Goal: Navigation & Orientation: Find specific page/section

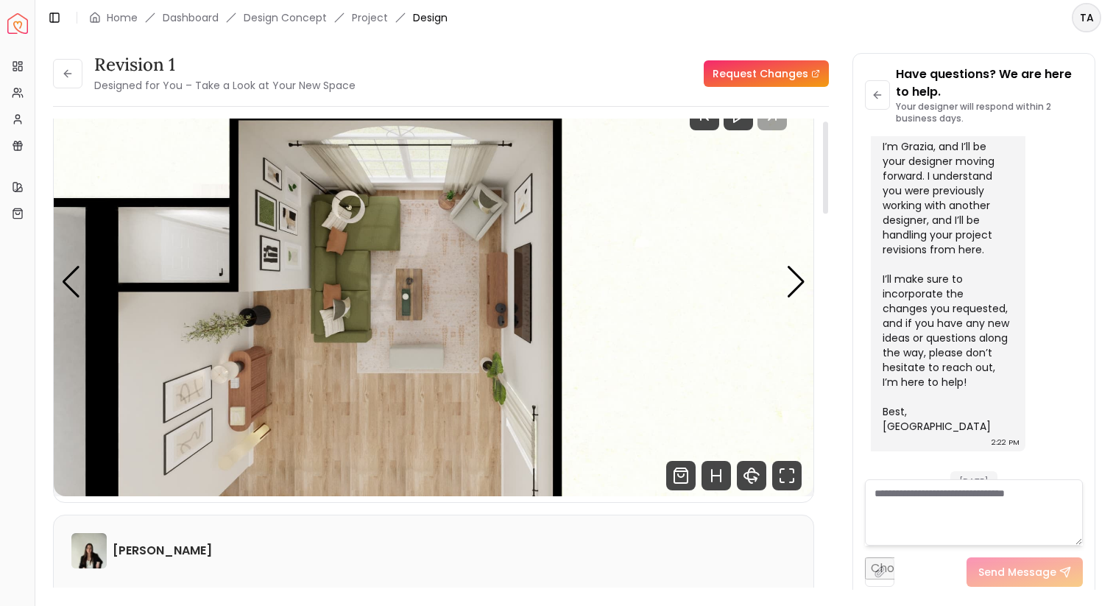
scroll to position [63, 0]
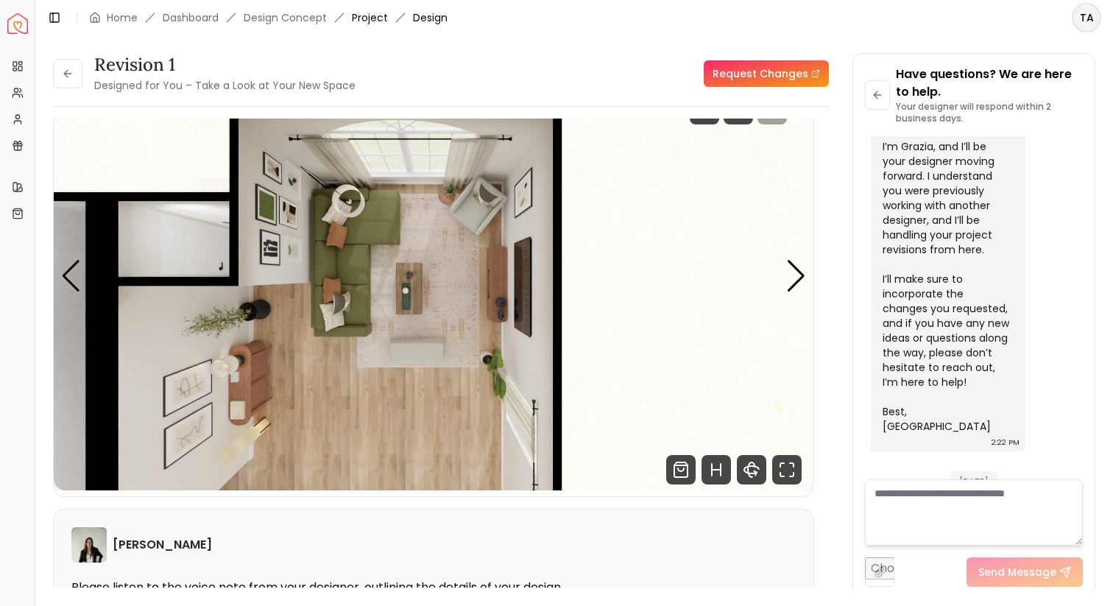
click at [372, 15] on link "Project" at bounding box center [370, 17] width 36 height 15
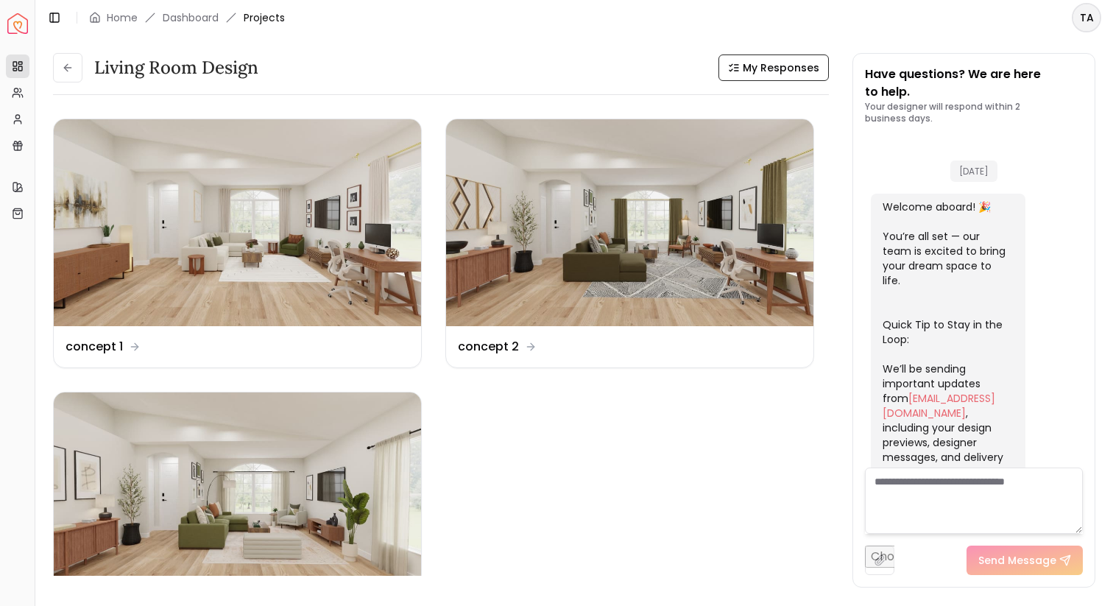
scroll to position [2987, 0]
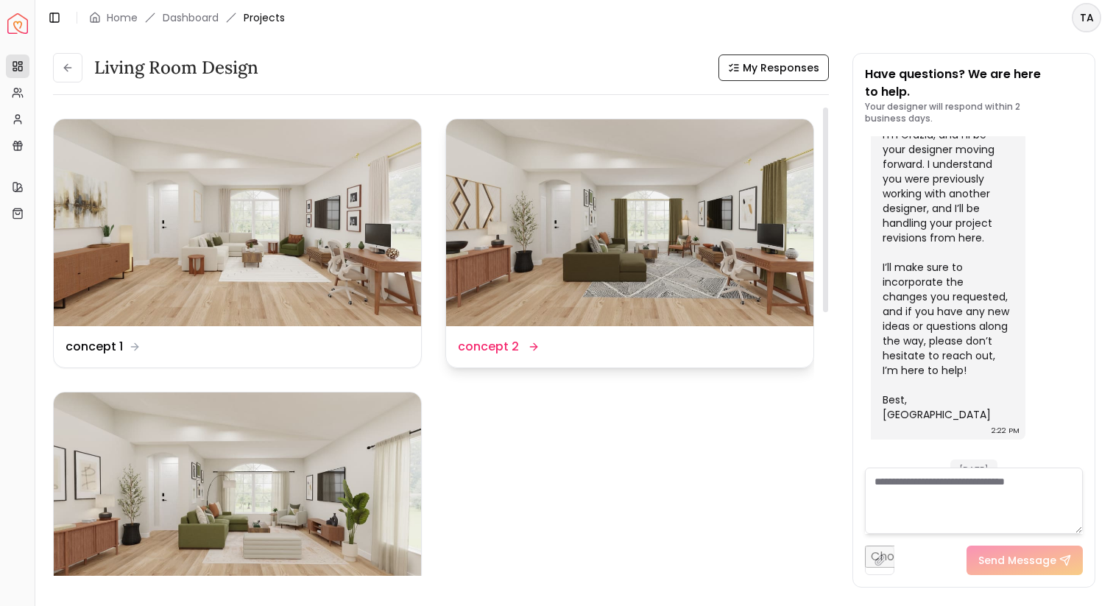
click at [576, 248] on img at bounding box center [629, 222] width 367 height 207
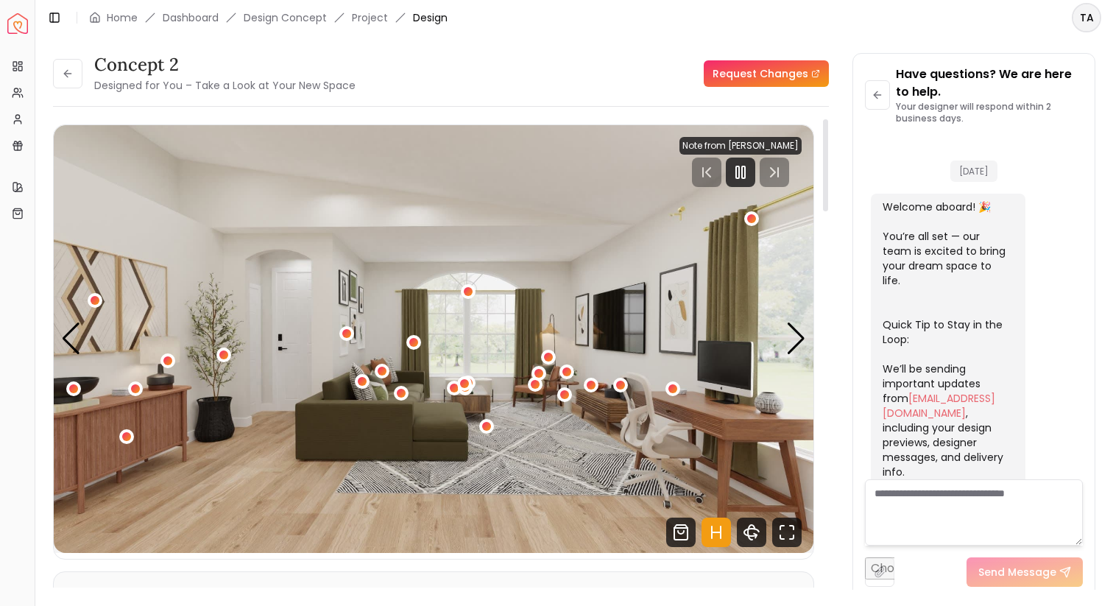
scroll to position [2976, 0]
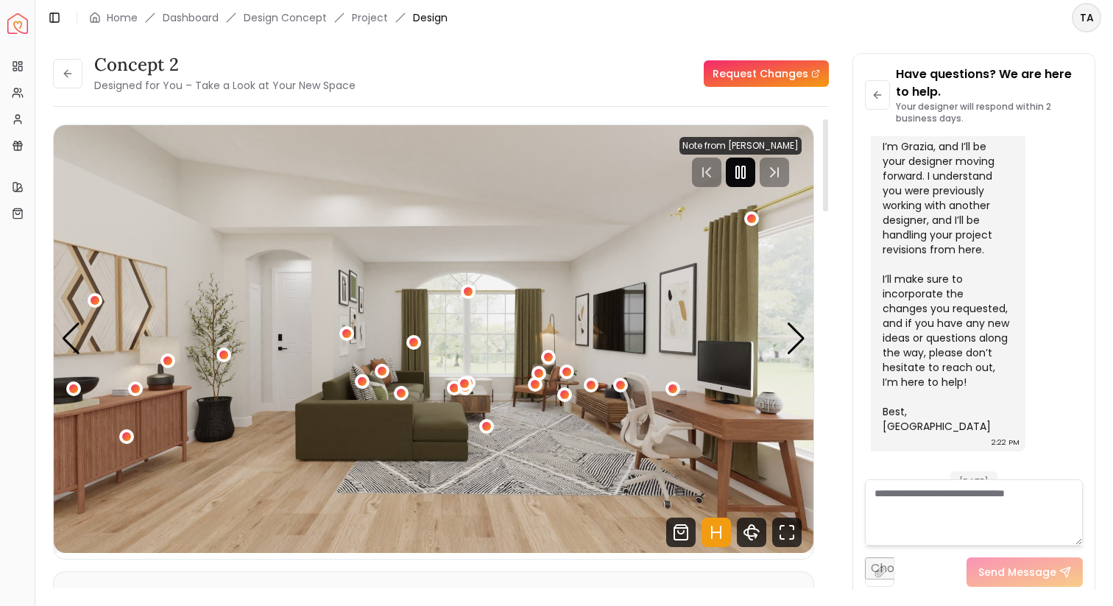
click at [741, 172] on icon "Pause" at bounding box center [741, 172] width 18 height 18
click at [68, 345] on div "Previous slide" at bounding box center [71, 338] width 20 height 32
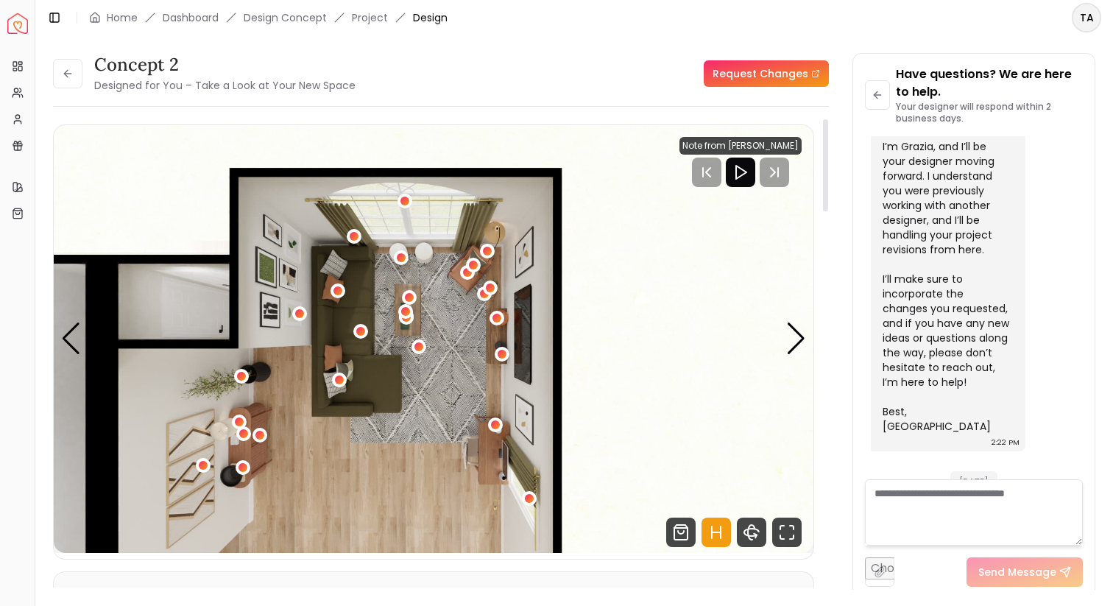
click at [719, 533] on icon "Hotspots Toggle" at bounding box center [716, 532] width 29 height 29
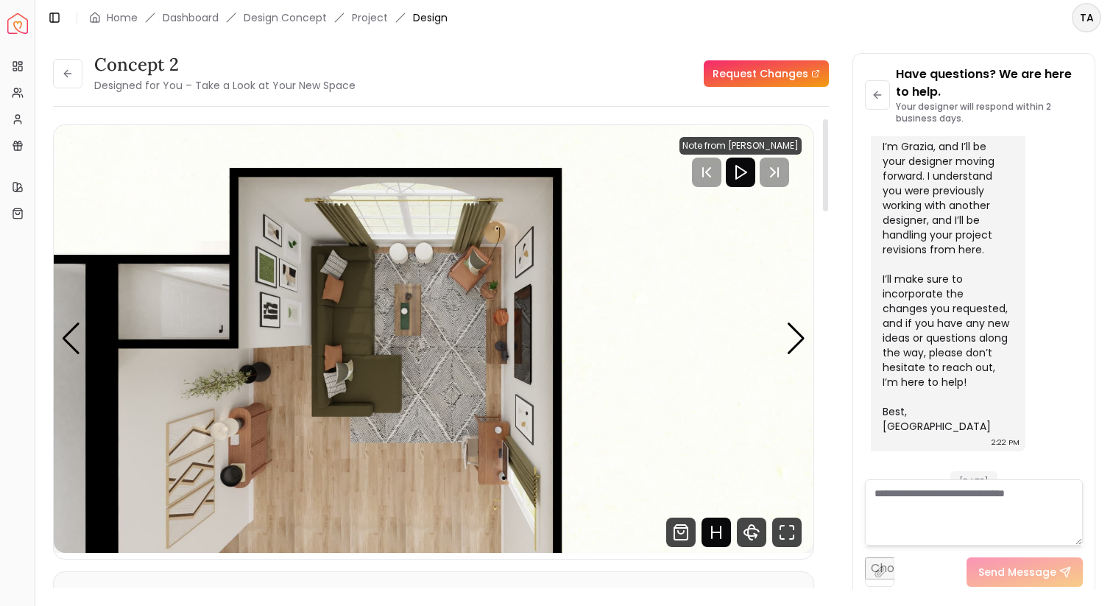
click at [716, 526] on icon "Hotspots Toggle" at bounding box center [716, 532] width 29 height 29
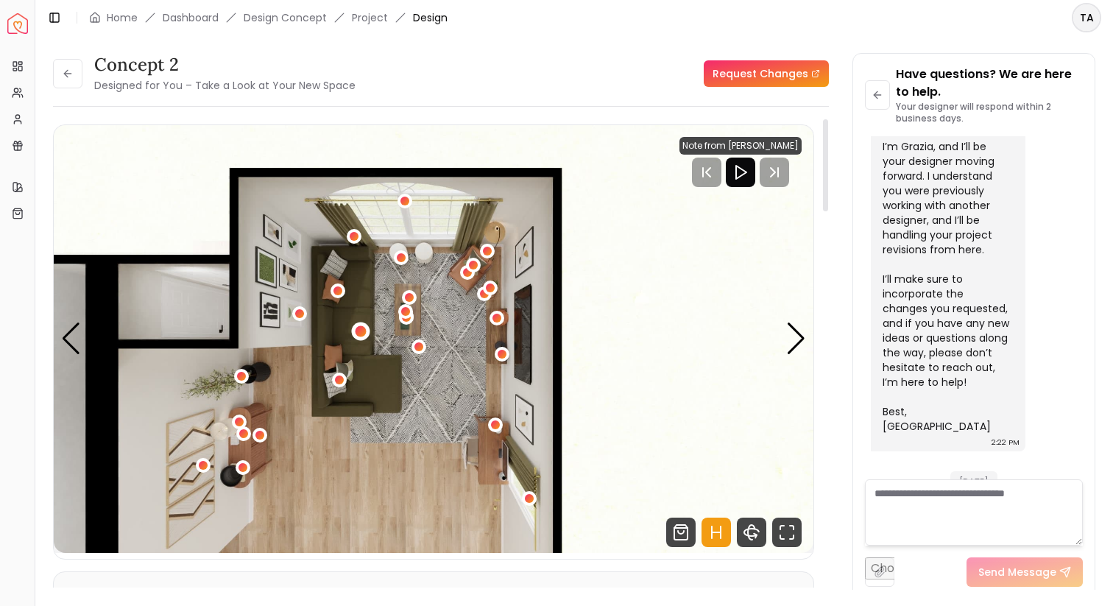
click at [359, 330] on div "4 / 4" at bounding box center [361, 330] width 11 height 11
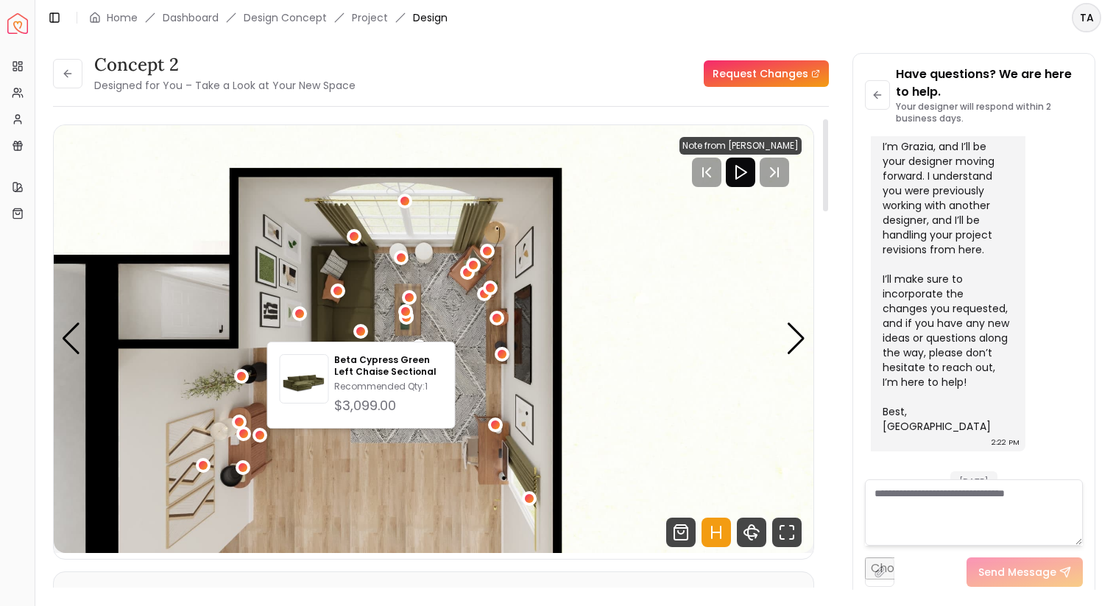
click at [550, 138] on img "4 / 4" at bounding box center [434, 339] width 760 height 428
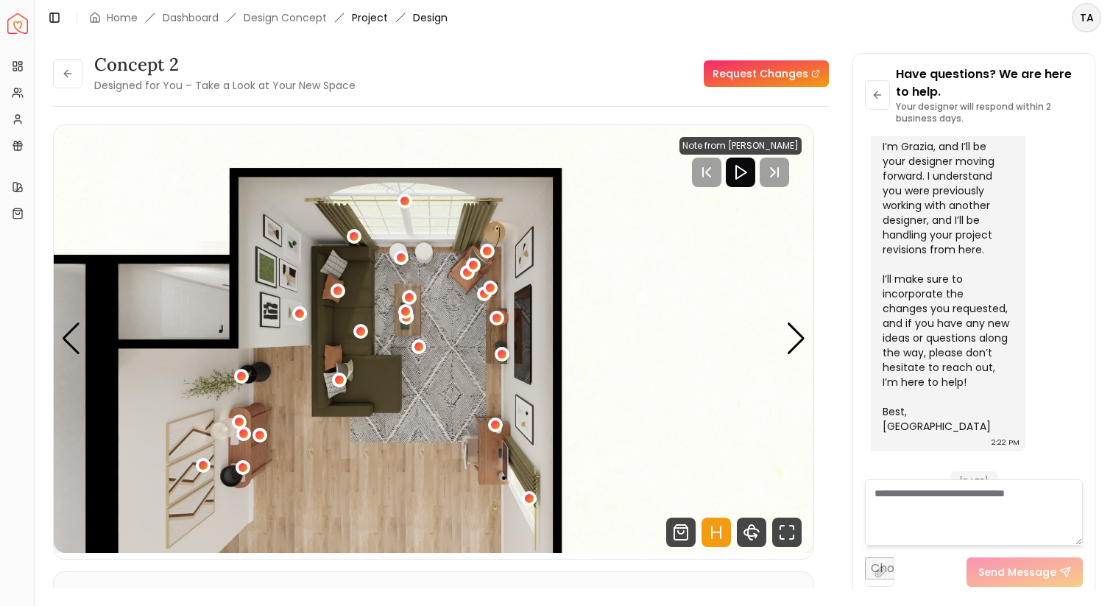
click at [376, 15] on link "Project" at bounding box center [370, 17] width 36 height 15
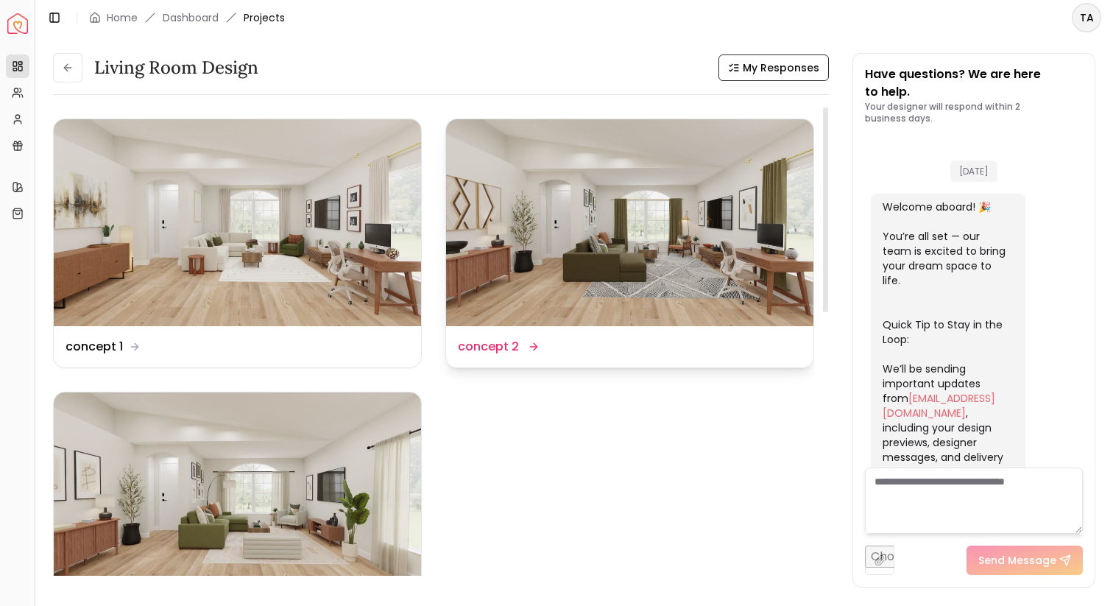
scroll to position [2987, 0]
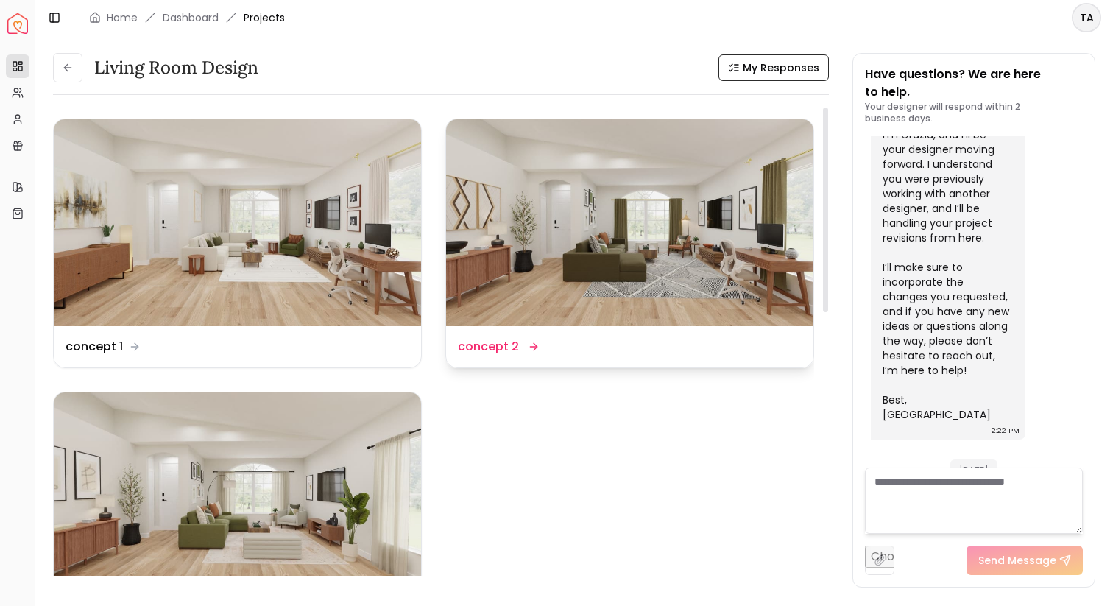
click at [526, 276] on img at bounding box center [629, 222] width 367 height 207
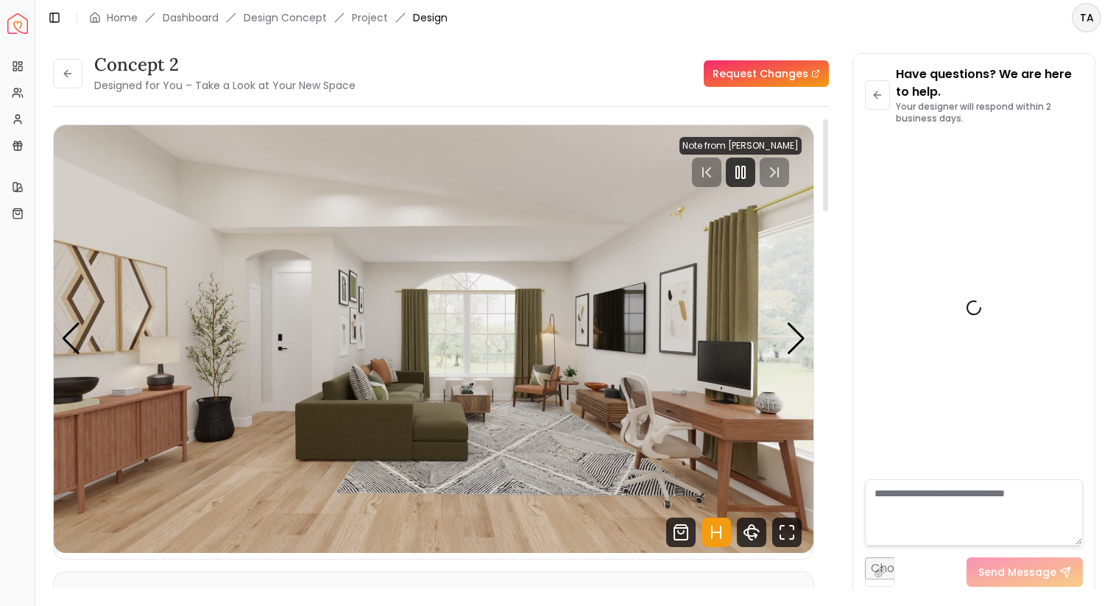
scroll to position [2976, 0]
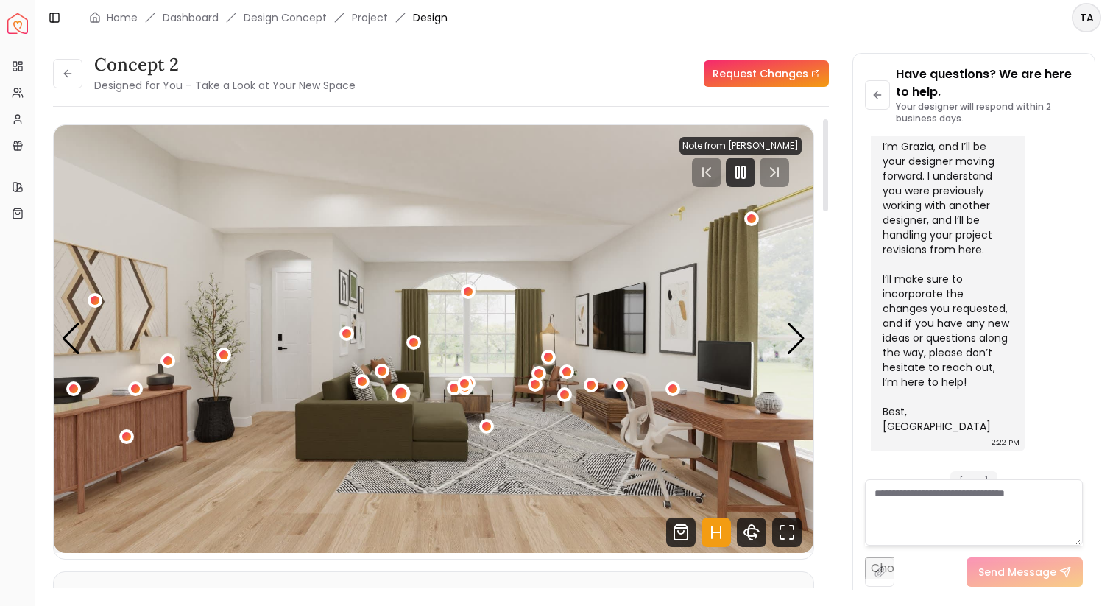
click at [401, 398] on div "1 / 4" at bounding box center [400, 393] width 11 height 11
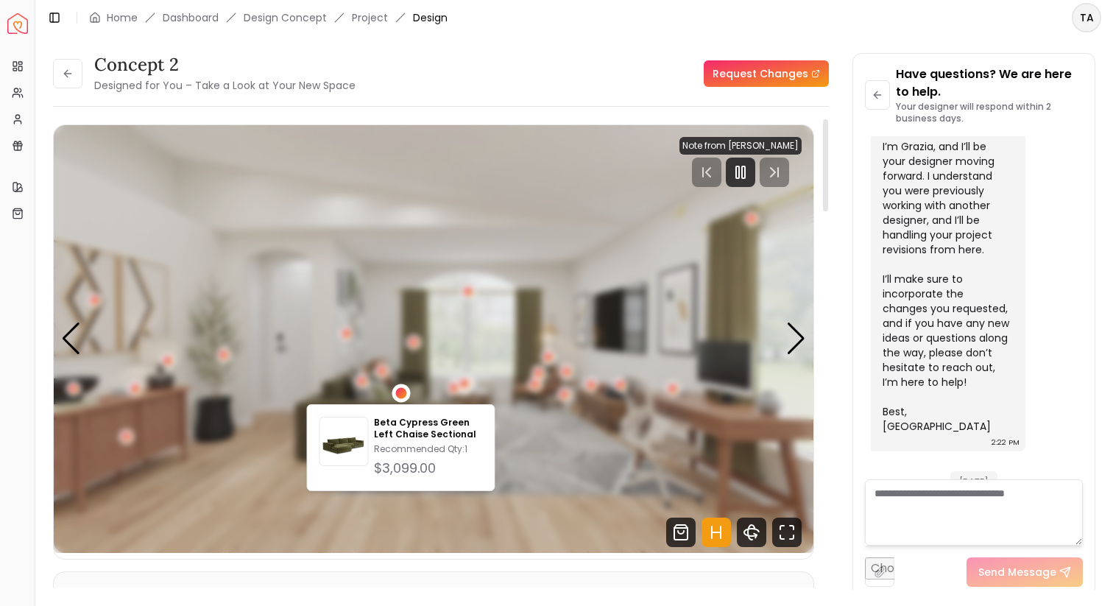
click at [401, 398] on div "1 / 4" at bounding box center [400, 393] width 11 height 11
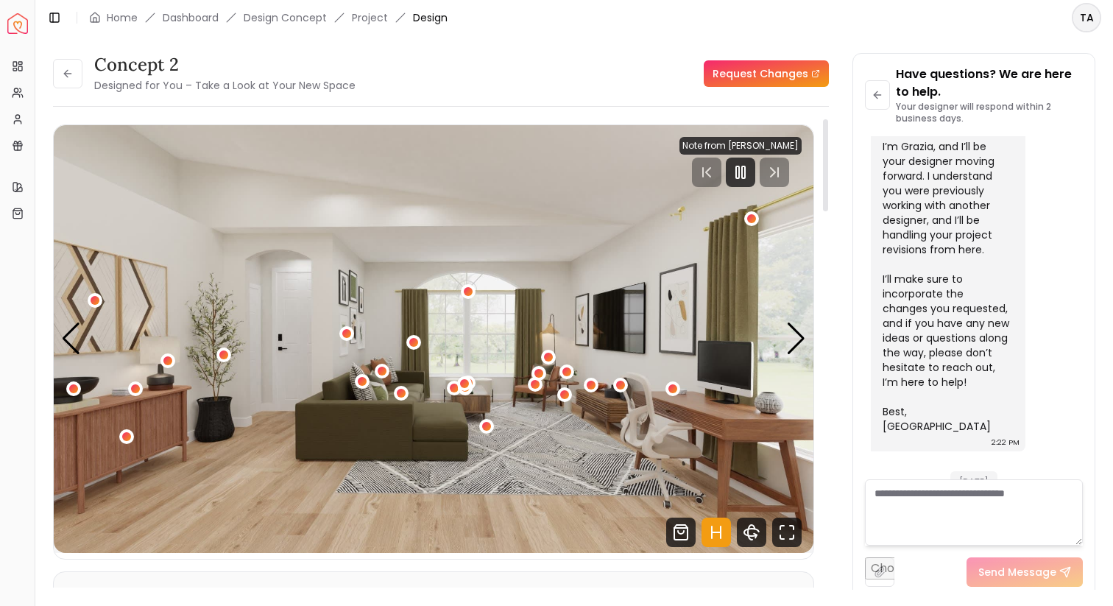
click at [565, 113] on div "concept 2 Designed for You – Take a Look at Your New Space Request Changes conc…" at bounding box center [441, 326] width 776 height 546
click at [368, 18] on link "Project" at bounding box center [370, 17] width 36 height 15
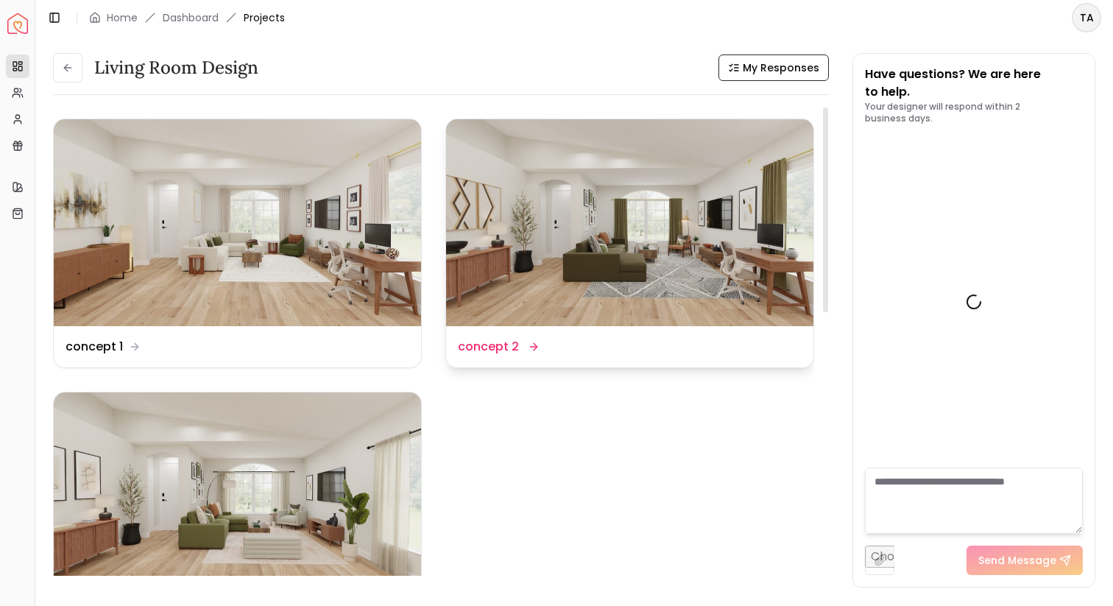
scroll to position [2987, 0]
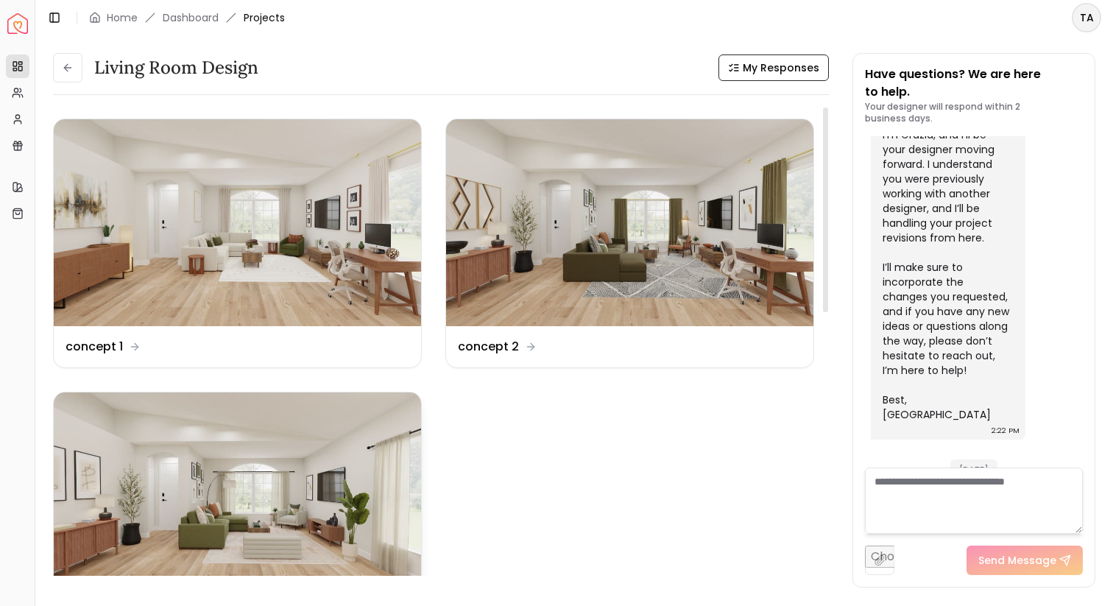
click at [272, 473] on img at bounding box center [237, 495] width 367 height 207
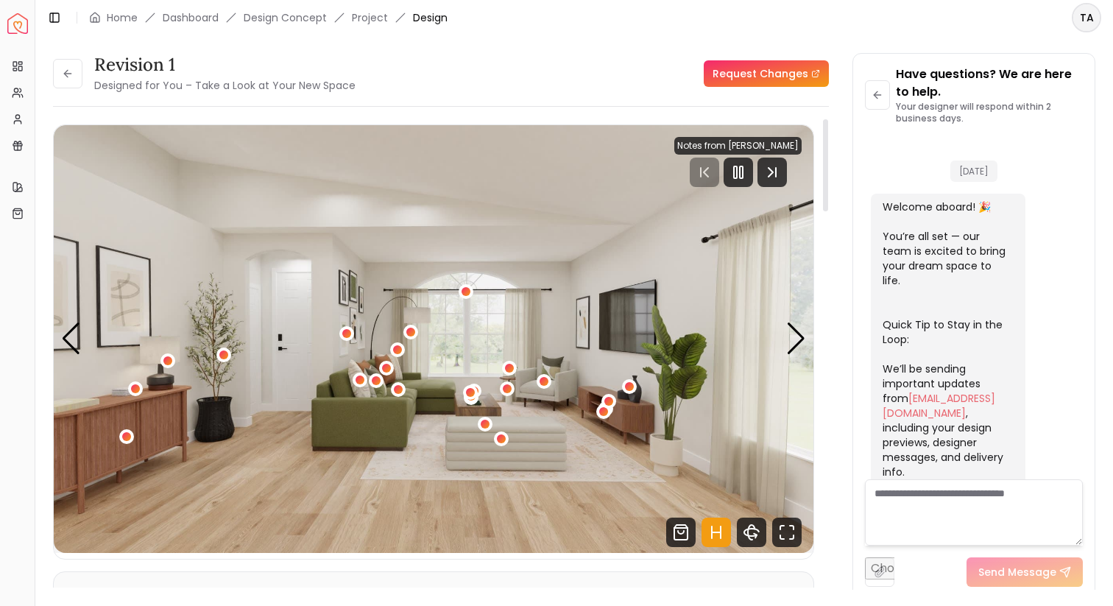
scroll to position [2976, 0]
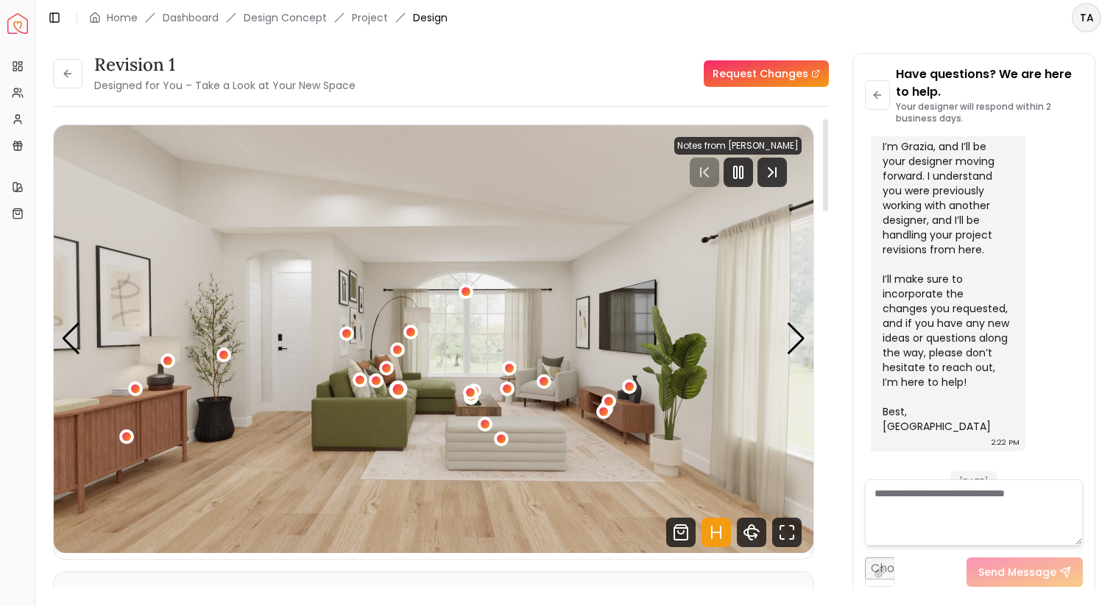
click at [397, 391] on div "1 / 4" at bounding box center [398, 389] width 11 height 11
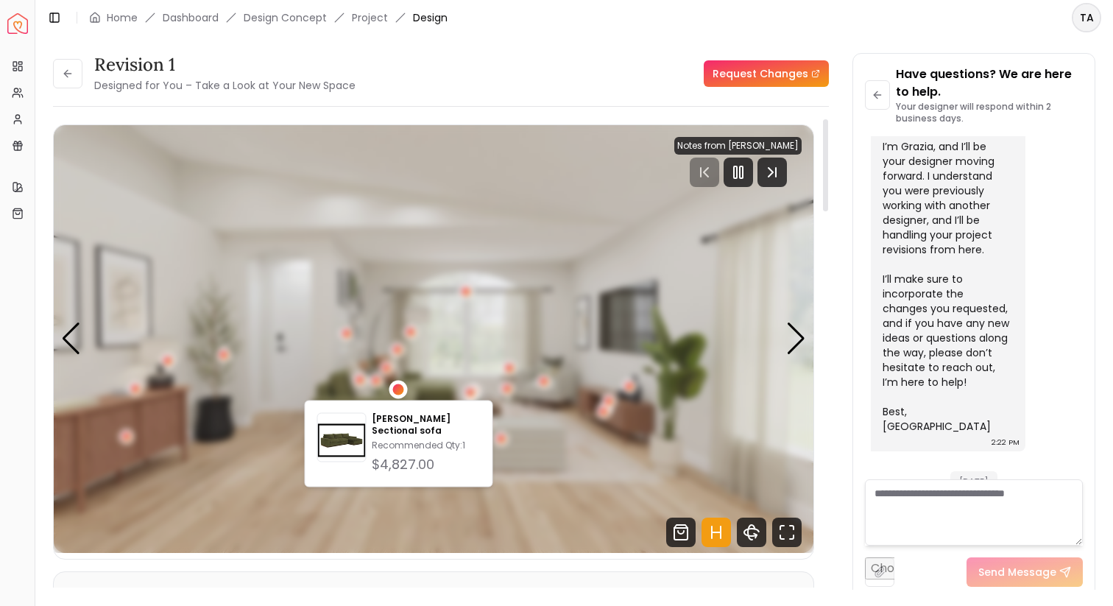
click at [399, 390] on div "1 / 4" at bounding box center [398, 389] width 11 height 11
click at [455, 202] on img "1 / 4" at bounding box center [434, 339] width 760 height 428
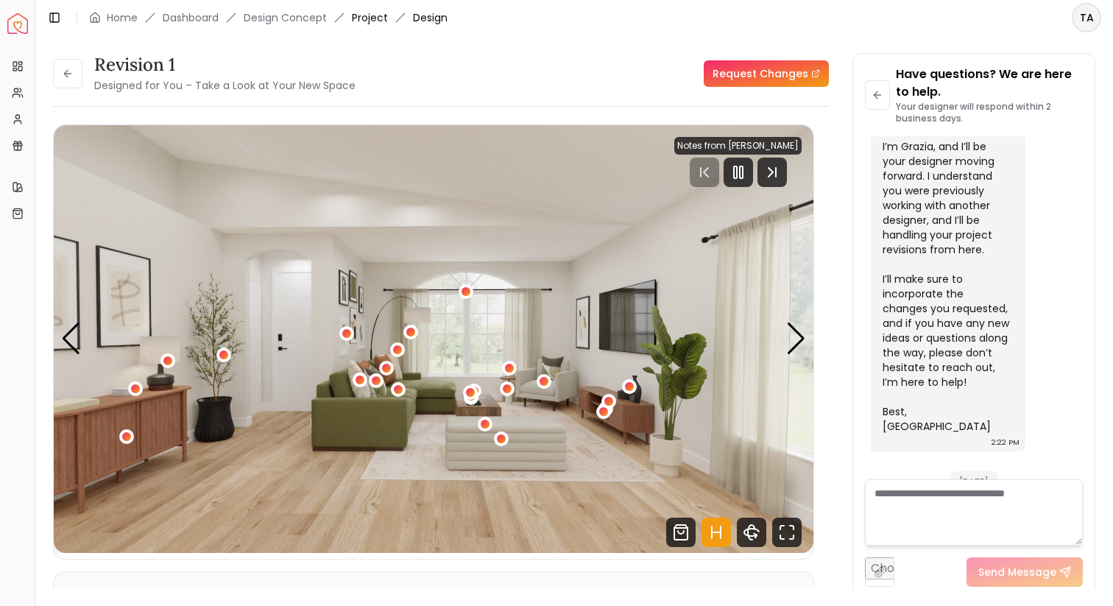
click at [375, 14] on link "Project" at bounding box center [370, 17] width 36 height 15
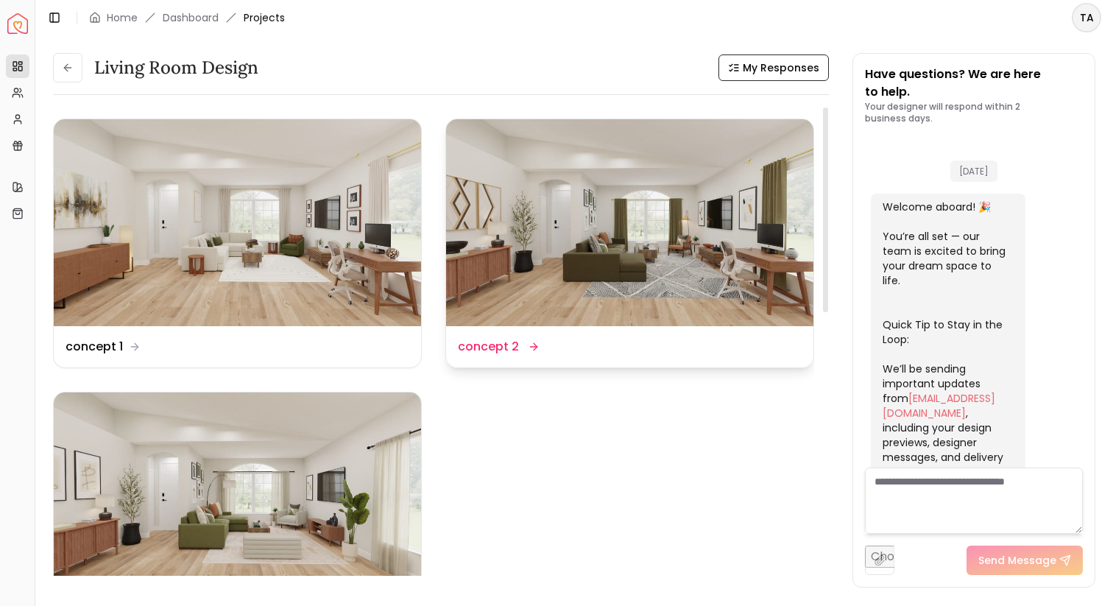
scroll to position [2987, 0]
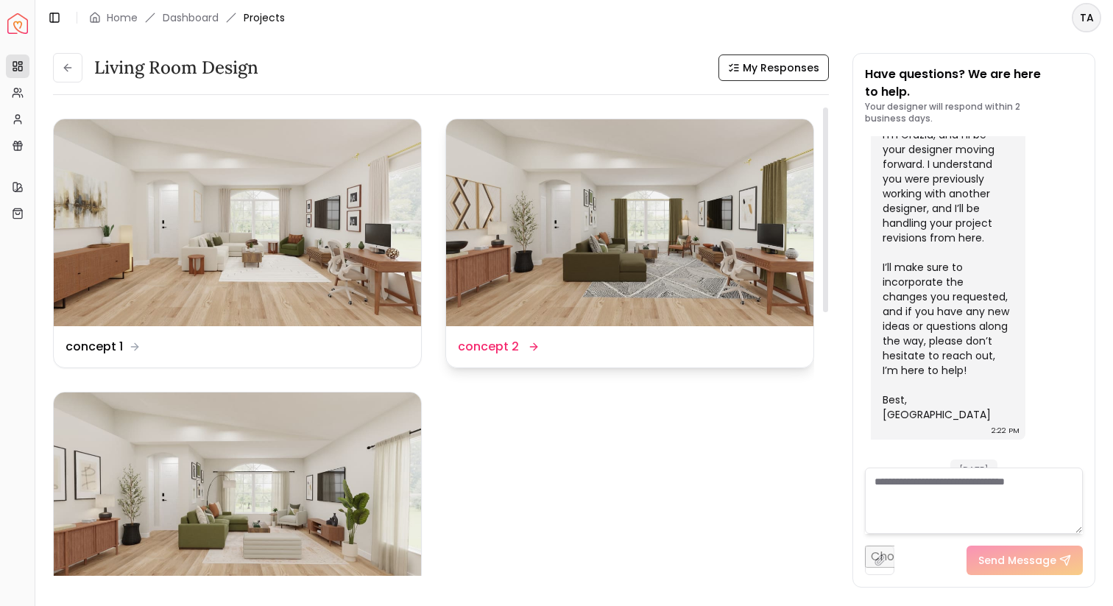
click at [695, 222] on img at bounding box center [629, 222] width 367 height 207
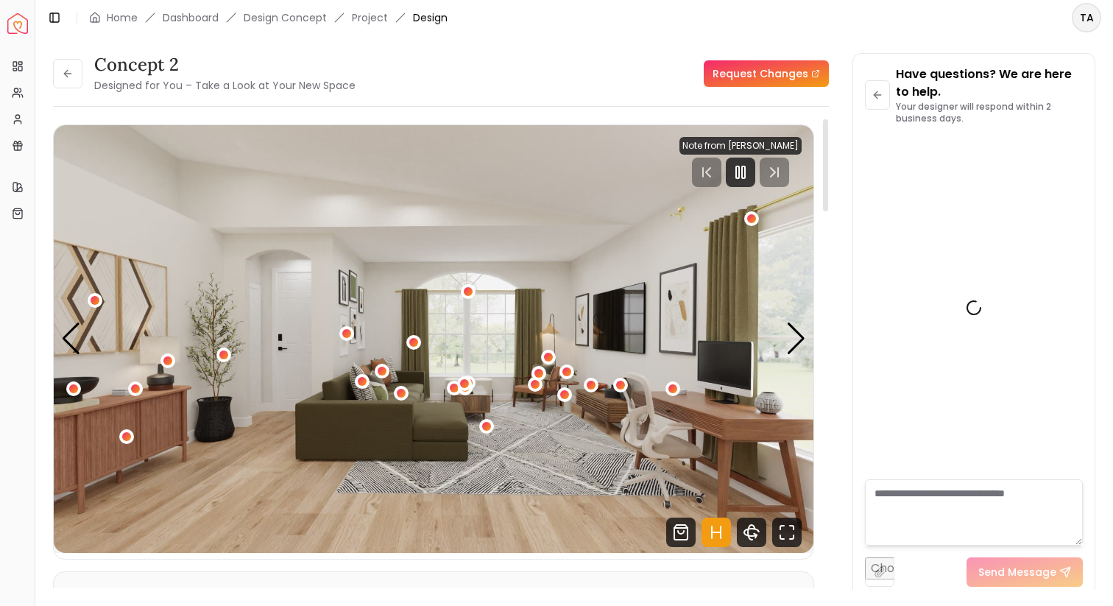
scroll to position [2976, 0]
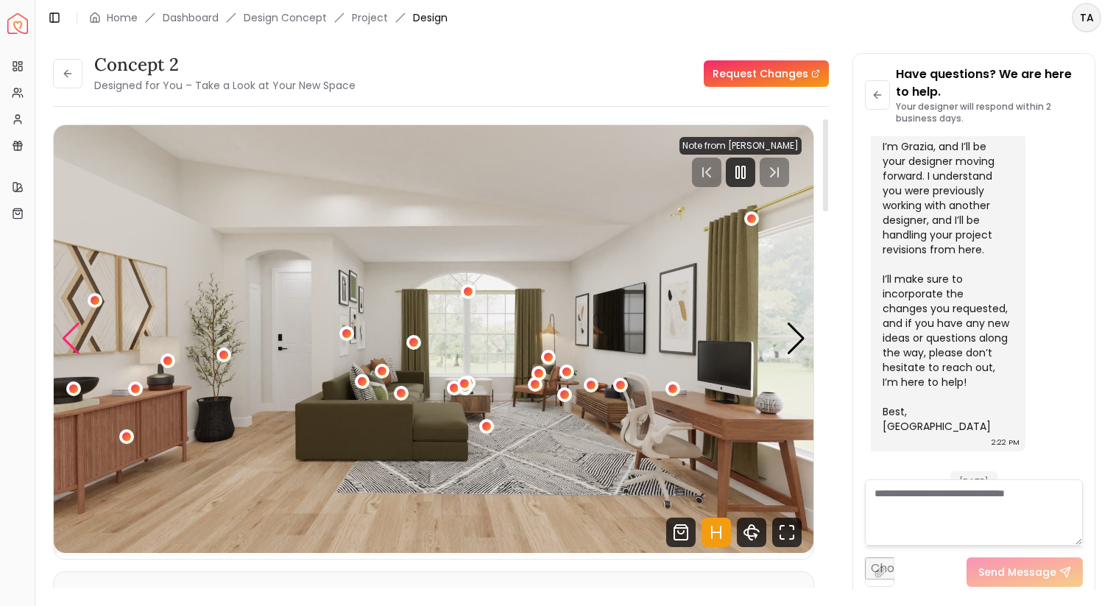
click at [70, 348] on div "Previous slide" at bounding box center [71, 338] width 20 height 32
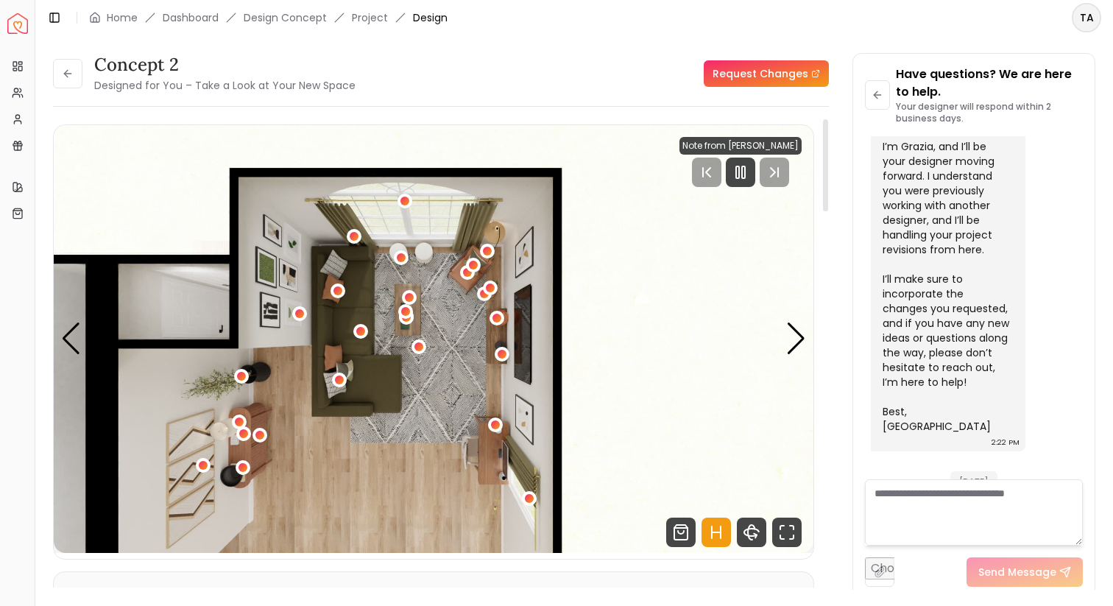
click at [716, 537] on icon "Hotspots Toggle" at bounding box center [716, 532] width 29 height 29
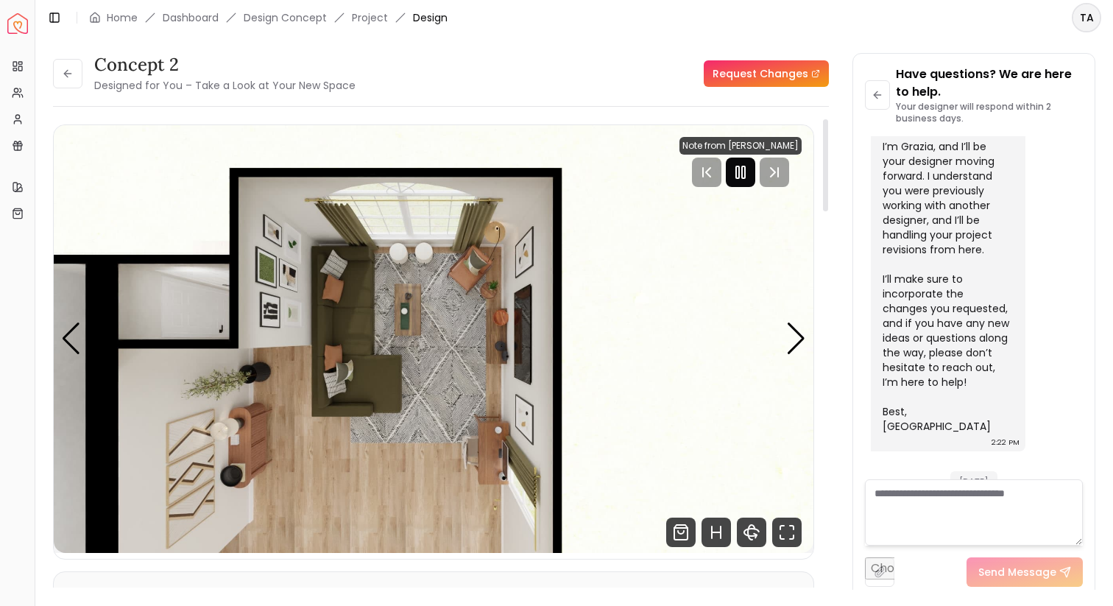
click at [733, 180] on icon "Pause" at bounding box center [741, 172] width 18 height 18
